Goal: Information Seeking & Learning: Learn about a topic

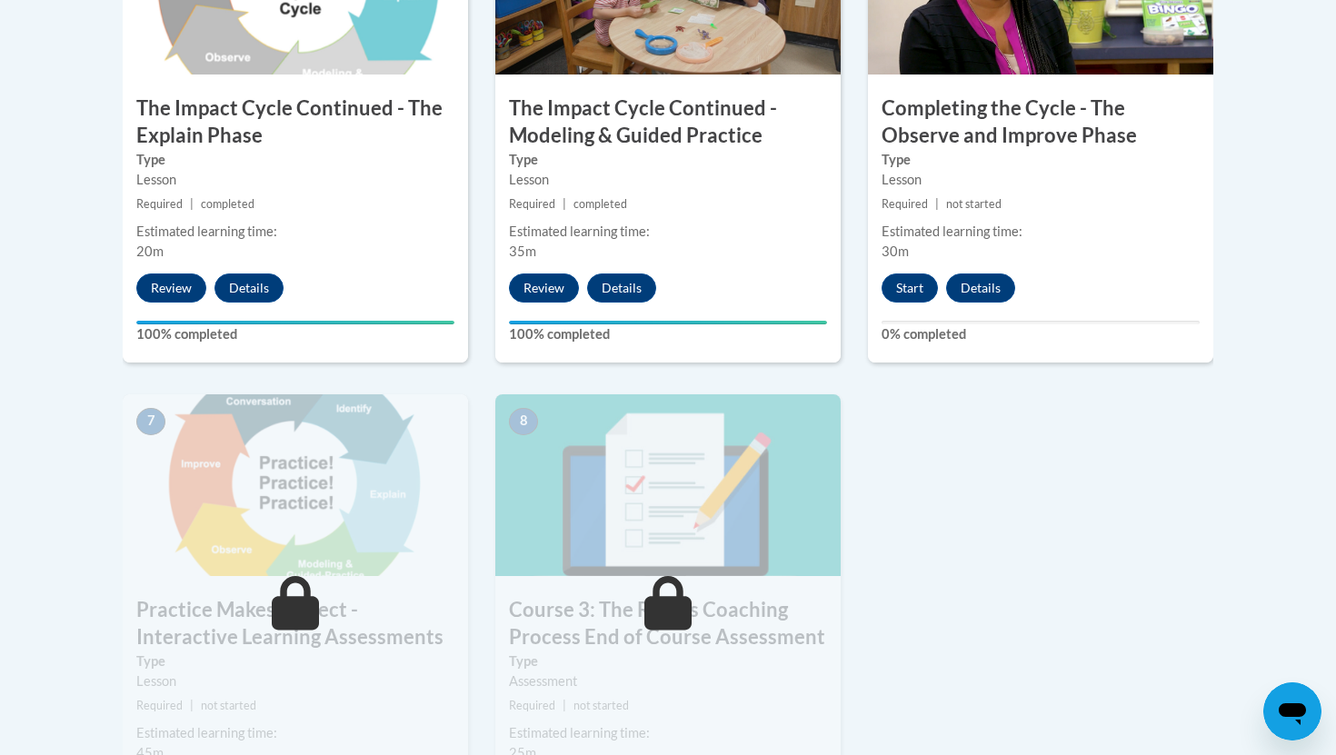
scroll to position [1100, 0]
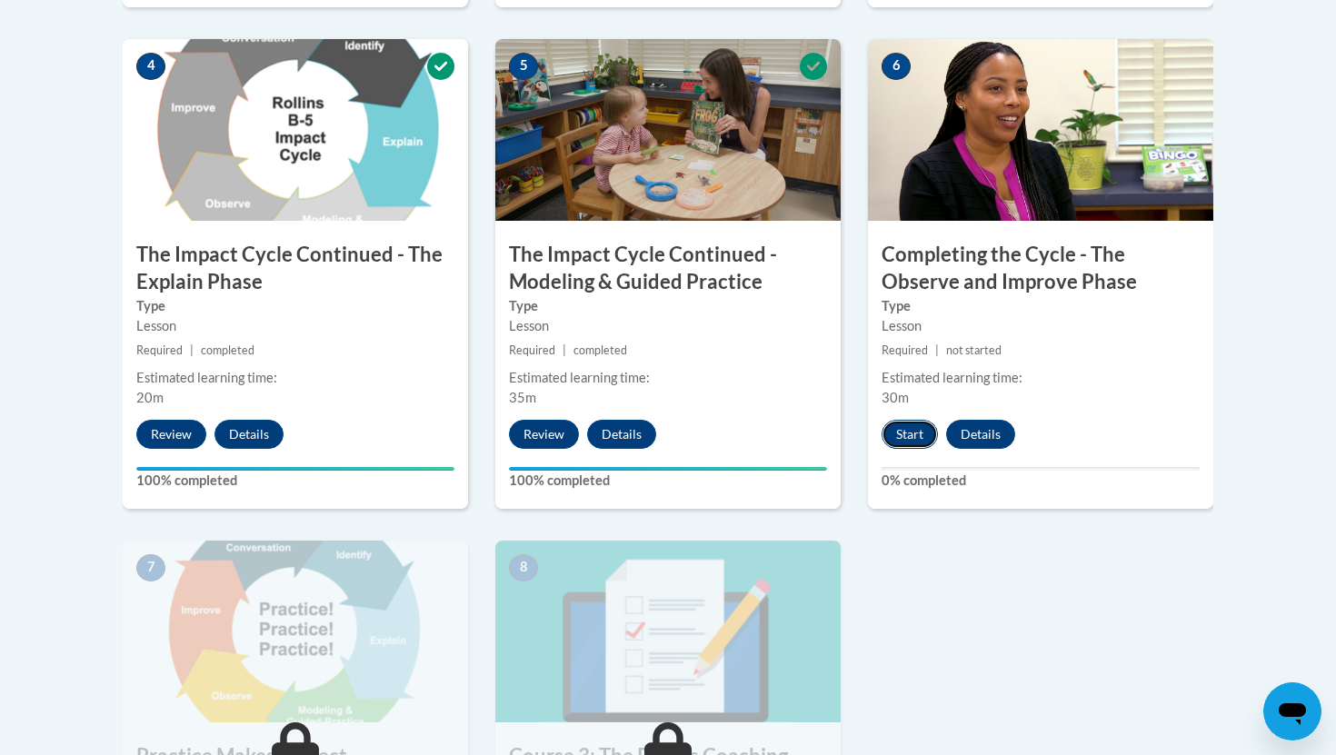
click at [905, 431] on button "Start" at bounding box center [909, 434] width 56 height 29
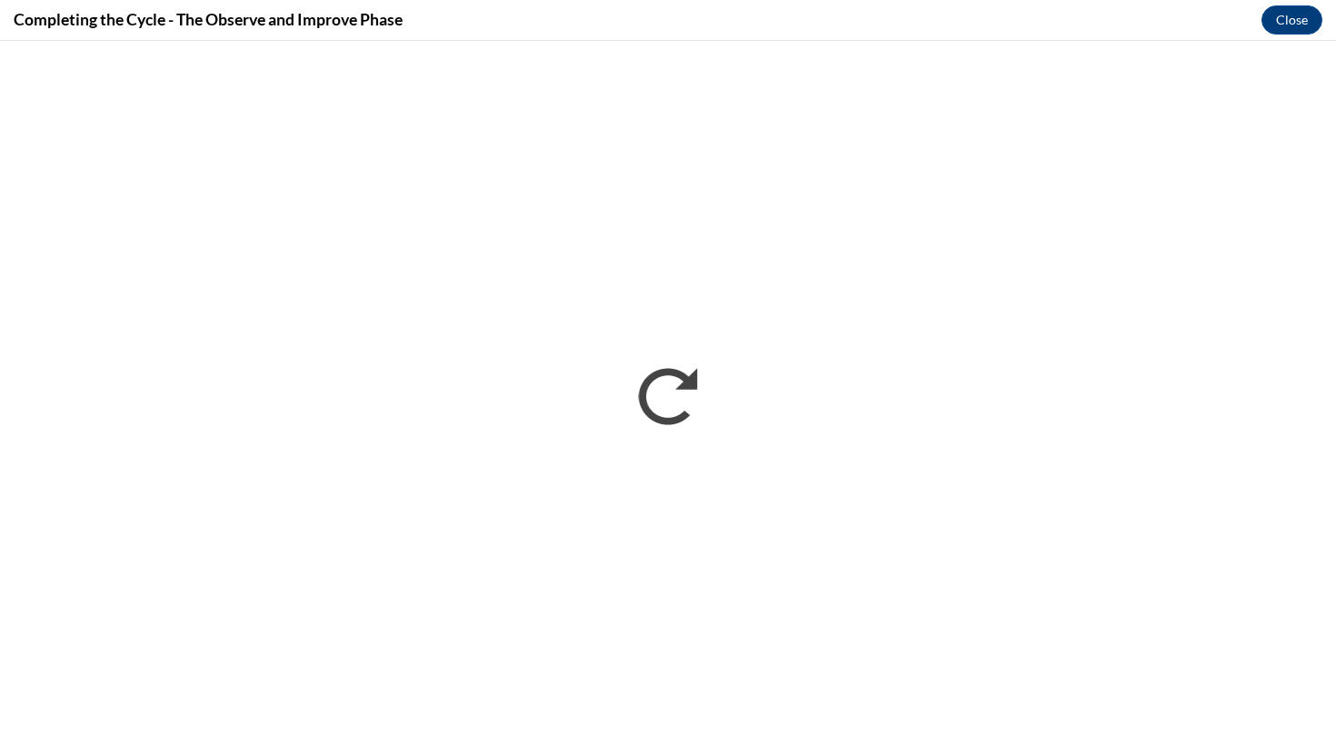
scroll to position [0, 0]
